Goal: Information Seeking & Learning: Compare options

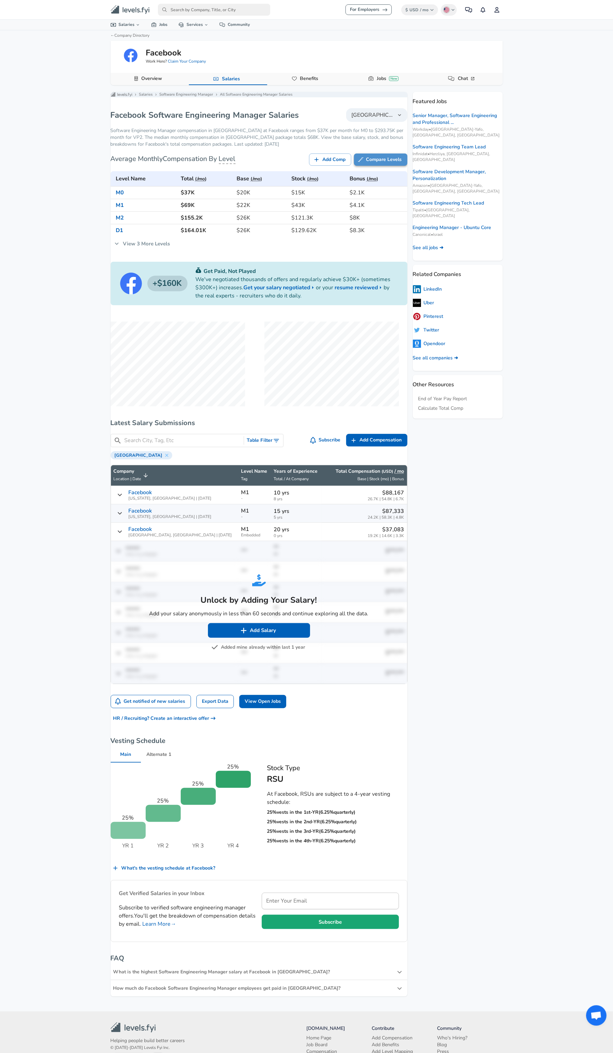
click at [379, 166] on link "Compare Levels" at bounding box center [380, 160] width 53 height 13
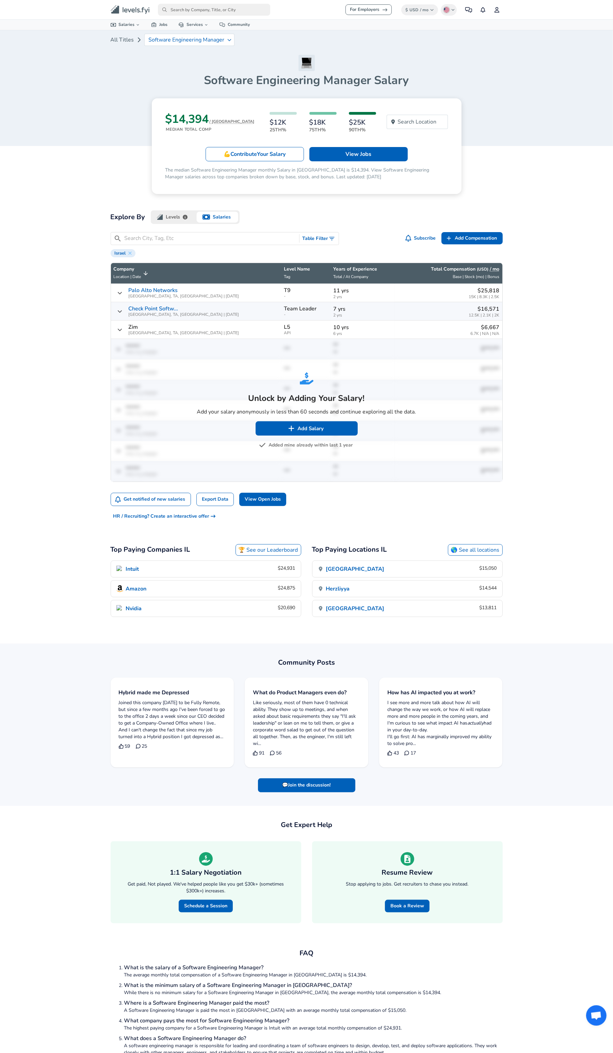
click at [126, 12] on icon "Levels FYI Logo" at bounding box center [130, 9] width 39 height 9
